Goal: Information Seeking & Learning: Learn about a topic

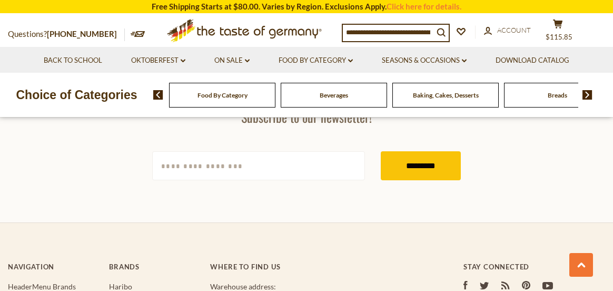
scroll to position [3029, 0]
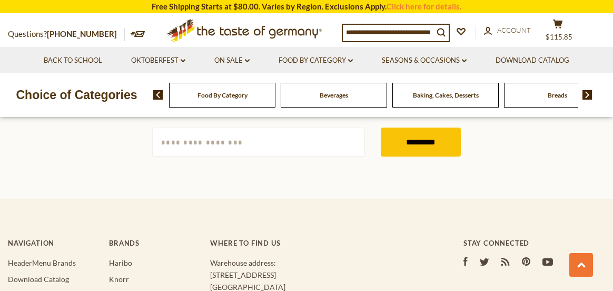
click at [339, 94] on span "Beverages" at bounding box center [328, 95] width 28 height 8
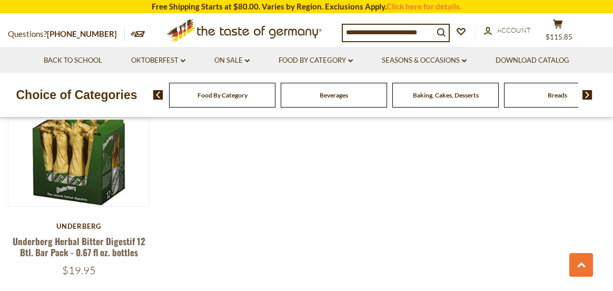
scroll to position [2000, 0]
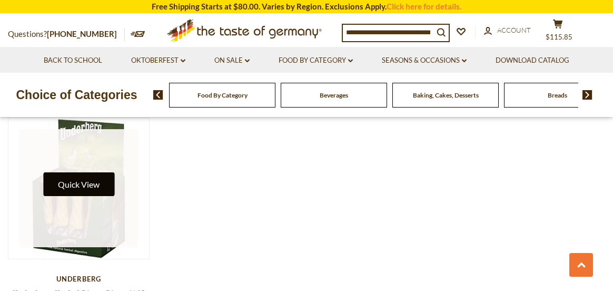
click at [93, 183] on button "Quick View" at bounding box center [78, 184] width 71 height 24
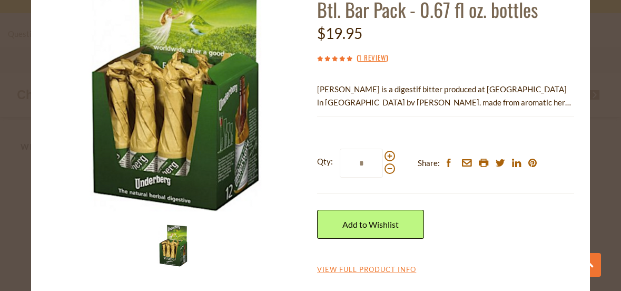
scroll to position [0, 0]
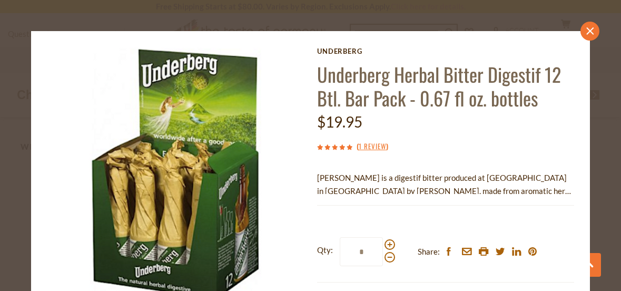
click at [586, 31] on icon at bounding box center [589, 30] width 7 height 7
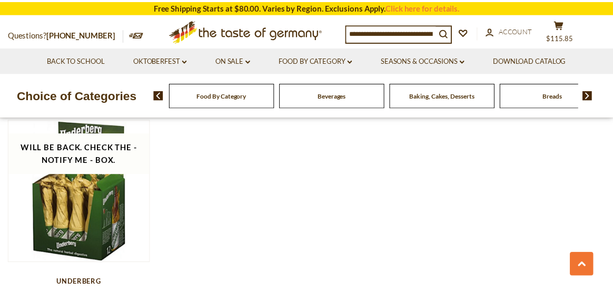
scroll to position [2000, 0]
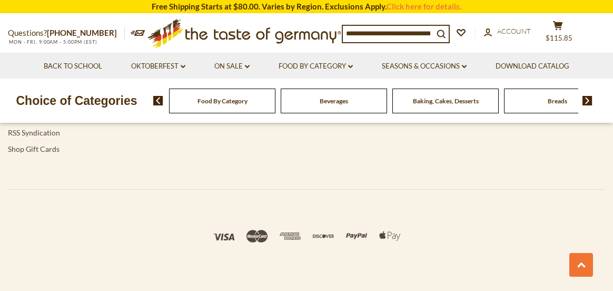
scroll to position [3415, 0]
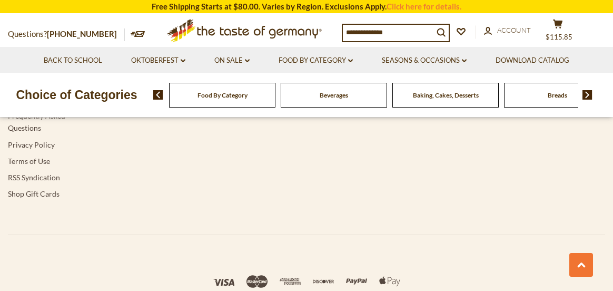
click at [275, 103] on div "Beverages" at bounding box center [222, 95] width 106 height 25
click at [275, 100] on div "Beverages" at bounding box center [222, 95] width 106 height 25
click at [335, 94] on span "Beverages" at bounding box center [334, 95] width 28 height 8
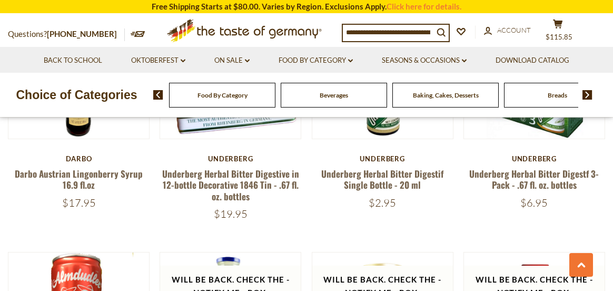
scroll to position [1263, 0]
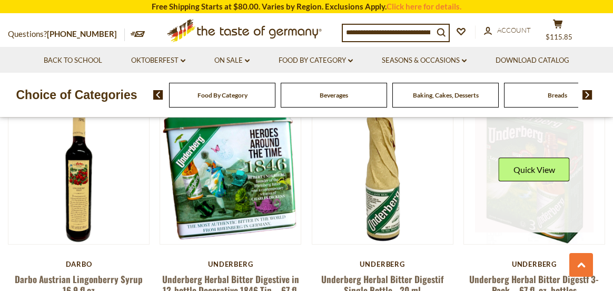
click at [507, 152] on link at bounding box center [534, 173] width 118 height 118
